Goal: Find specific page/section: Find specific page/section

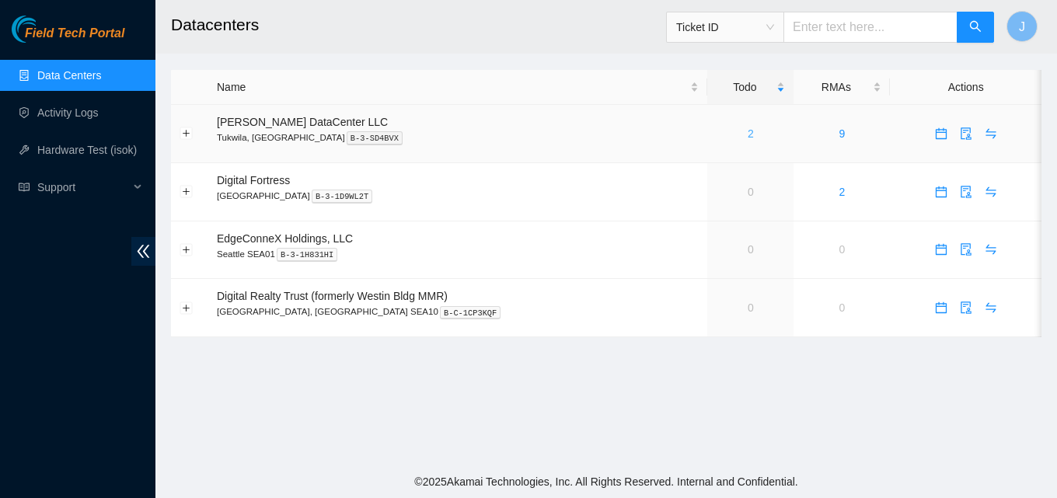
click at [748, 137] on link "2" at bounding box center [751, 134] width 6 height 12
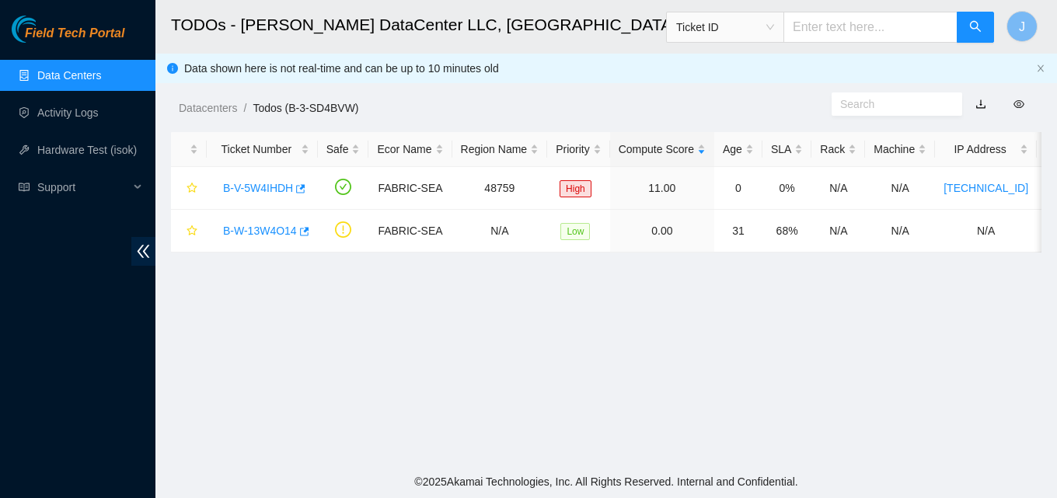
click at [75, 69] on link "Data Centers" at bounding box center [69, 75] width 64 height 12
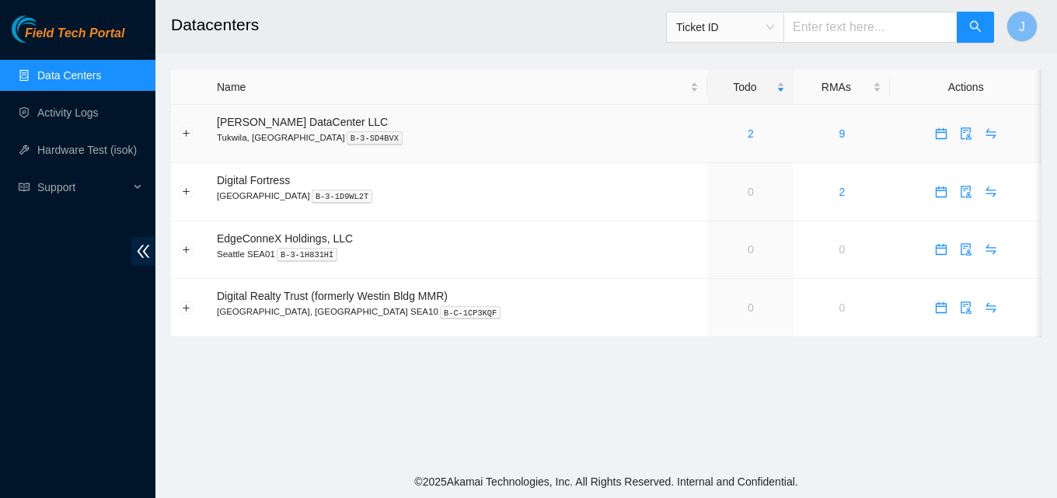
click at [725, 130] on div "2" at bounding box center [750, 133] width 69 height 17
